Goal: Task Accomplishment & Management: Manage account settings

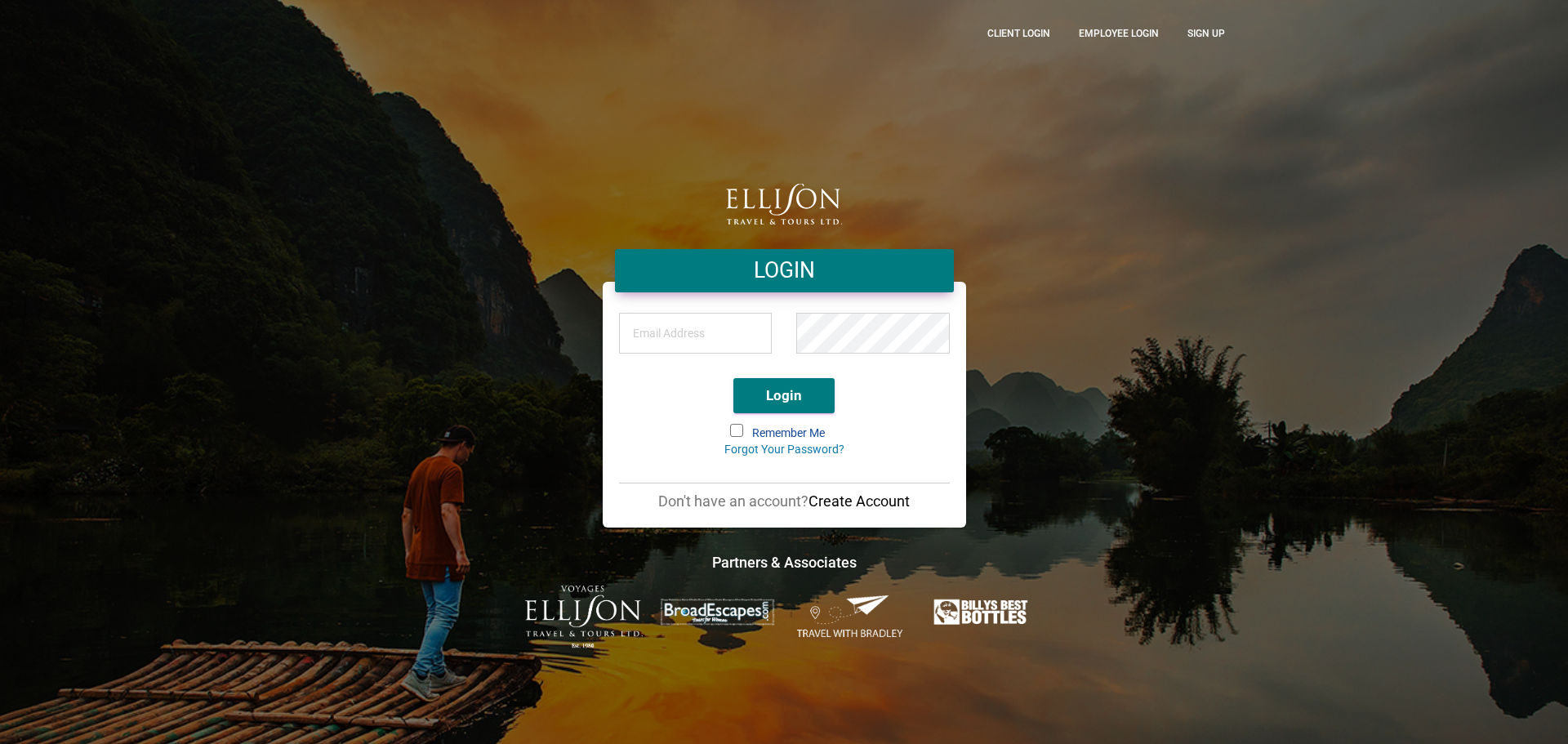
click at [687, 329] on input "email" at bounding box center [695, 333] width 153 height 41
type input "[PERSON_NAME][EMAIL_ADDRESS][DOMAIN_NAME]"
click at [730, 430] on span at bounding box center [737, 430] width 13 height 13
click at [732, 425] on input "Remember Me" at bounding box center [732, 425] width 0 height 0
click at [807, 389] on button "Login" at bounding box center [784, 395] width 102 height 35
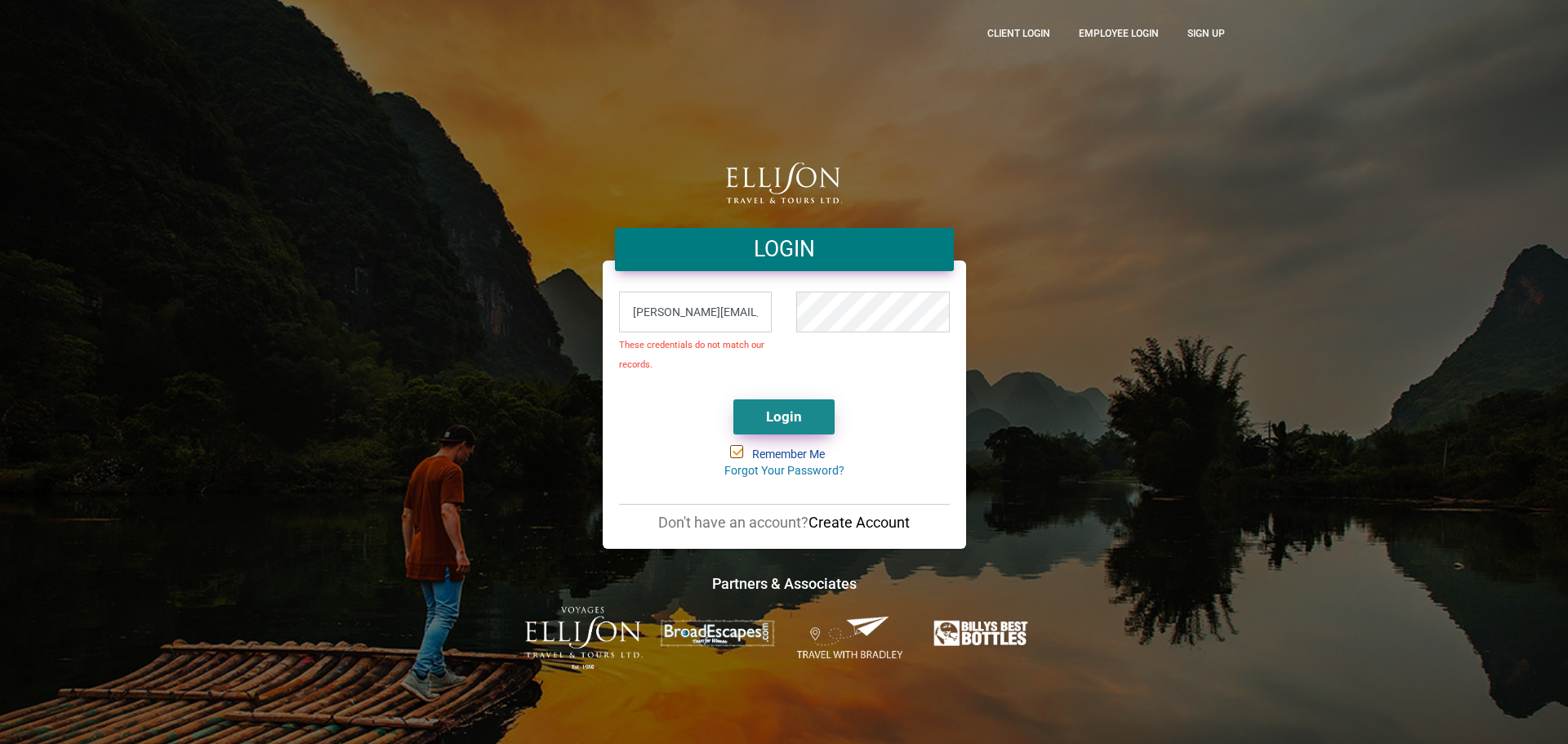
click at [774, 414] on button "Login" at bounding box center [784, 417] width 102 height 35
click at [734, 399] on button "Login" at bounding box center [784, 417] width 102 height 35
click at [752, 474] on link "Forgot Your Password?" at bounding box center [784, 470] width 120 height 13
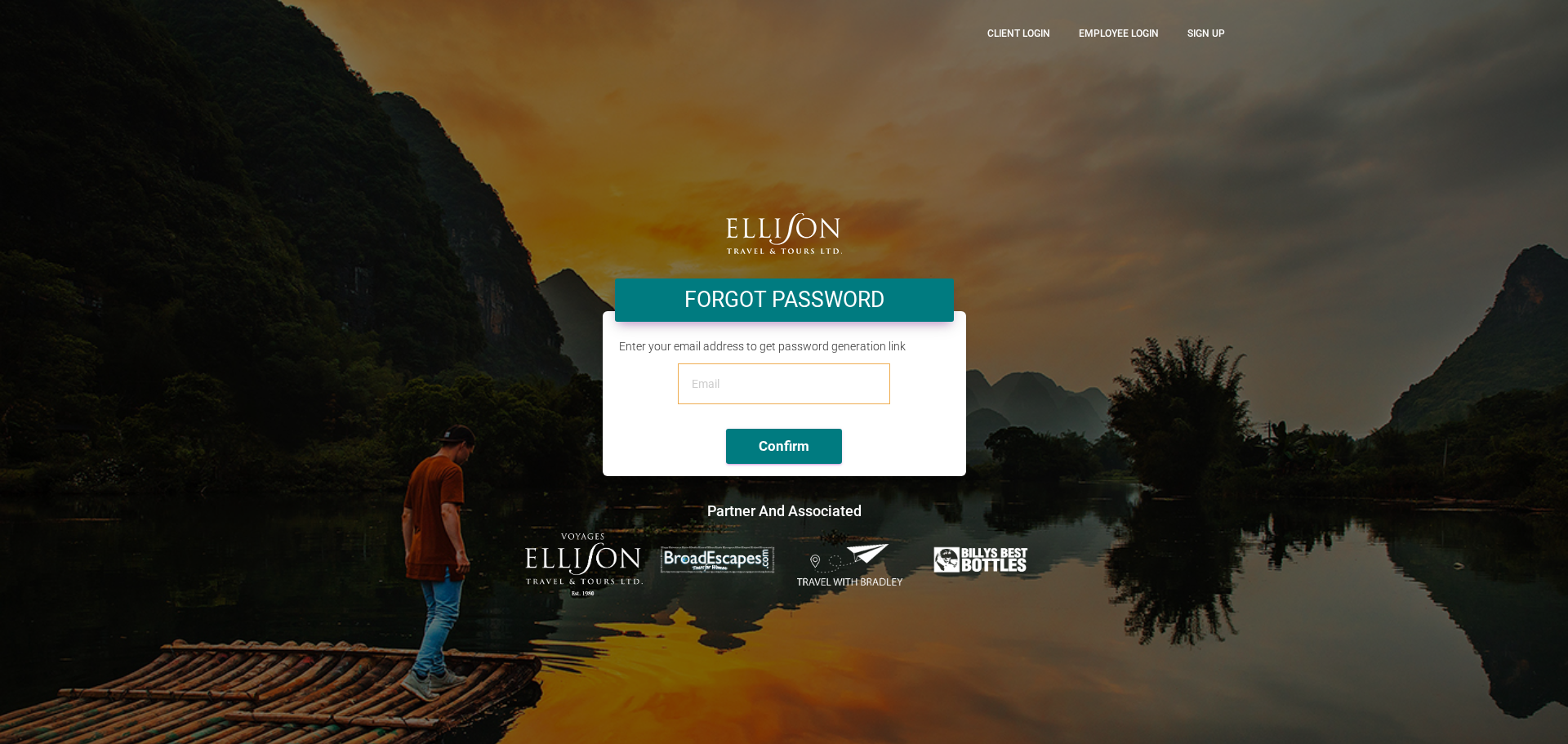
click at [745, 383] on input "email" at bounding box center [784, 383] width 212 height 41
type input "[PERSON_NAME][EMAIL_ADDRESS][DOMAIN_NAME]"
click at [784, 446] on button "Confirm" at bounding box center [784, 446] width 116 height 35
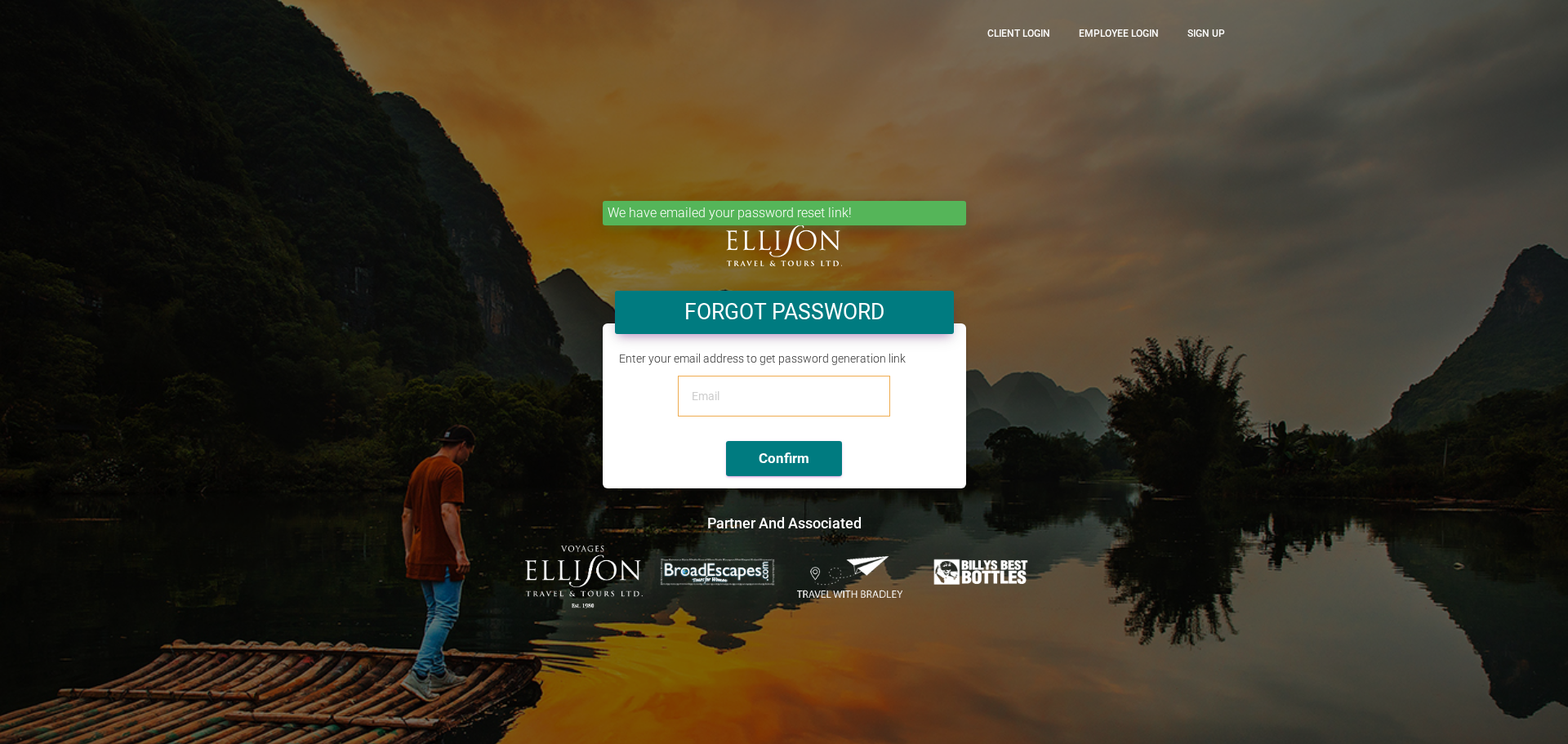
click at [764, 389] on input "email" at bounding box center [784, 395] width 212 height 41
type input "[PERSON_NAME][EMAIL_ADDRESS][DOMAIN_NAME]"
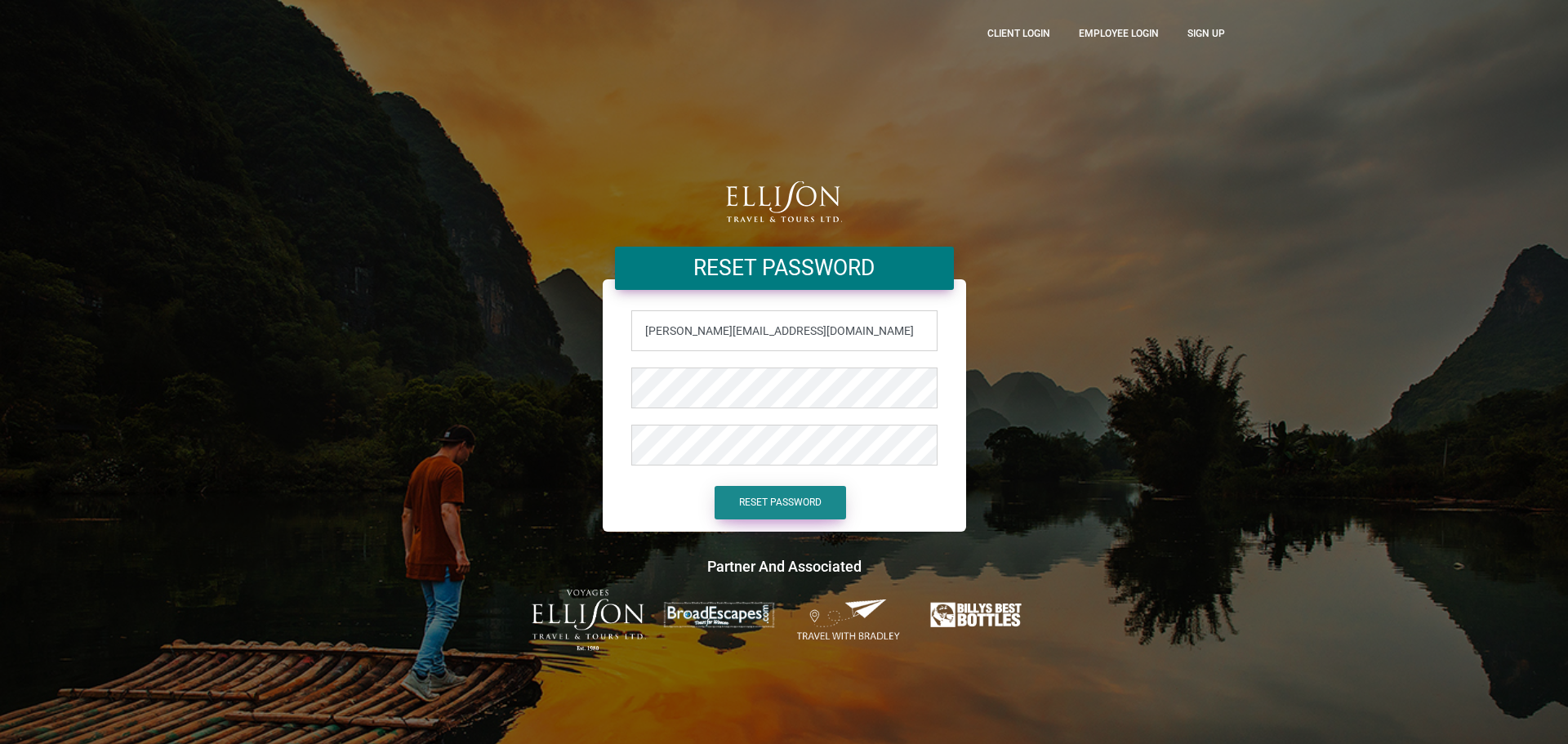
click at [778, 499] on button "Reset Password" at bounding box center [780, 503] width 132 height 33
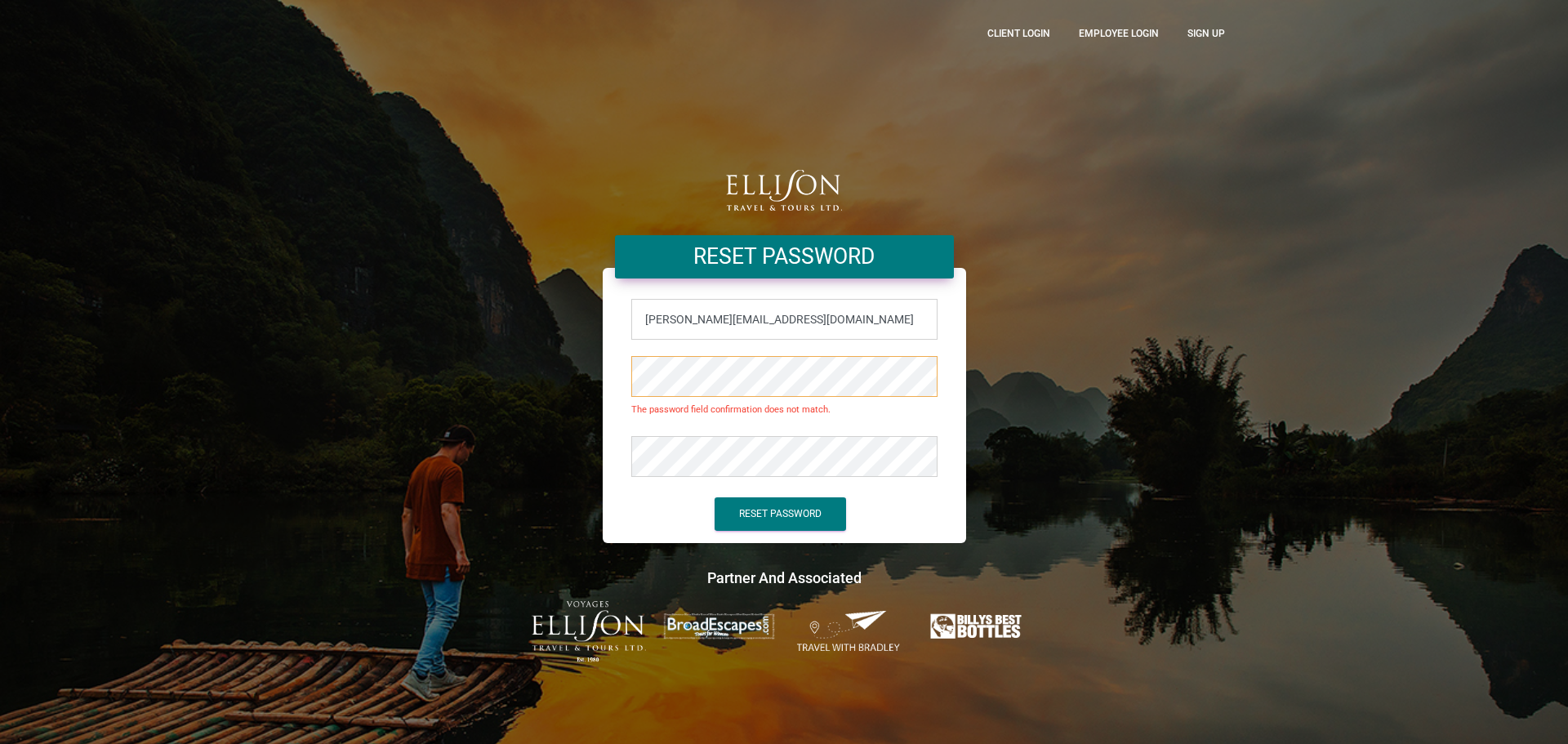
click at [214, 374] on div "Reset Password [EMAIL_ADDRESS][DOMAIN_NAME] The password field confirmation doe…" at bounding box center [784, 372] width 1568 height 744
click at [714, 497] on button "Reset Password" at bounding box center [780, 513] width 132 height 33
